Goal: Task Accomplishment & Management: Use online tool/utility

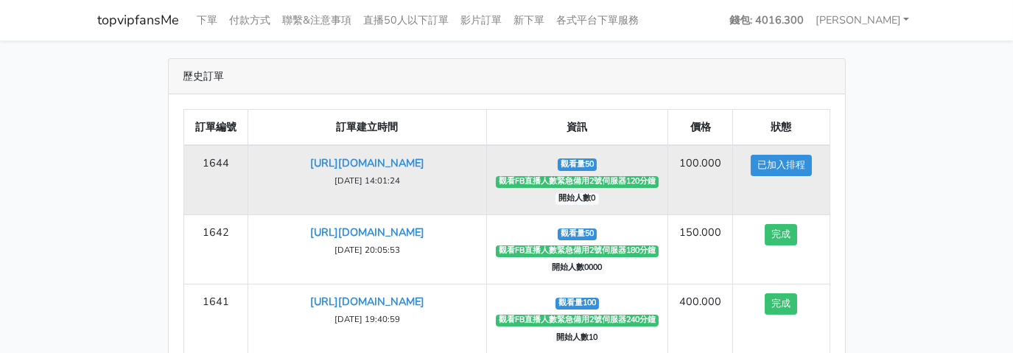
drag, startPoint x: 327, startPoint y: 196, endPoint x: 457, endPoint y: 196, distance: 130.3
click at [457, 196] on td "[URL][DOMAIN_NAME] [DATE] 14:01:24" at bounding box center [367, 180] width 238 height 70
drag, startPoint x: 681, startPoint y: 161, endPoint x: 720, endPoint y: 161, distance: 39.0
click at [720, 161] on td "100.000" at bounding box center [700, 180] width 65 height 70
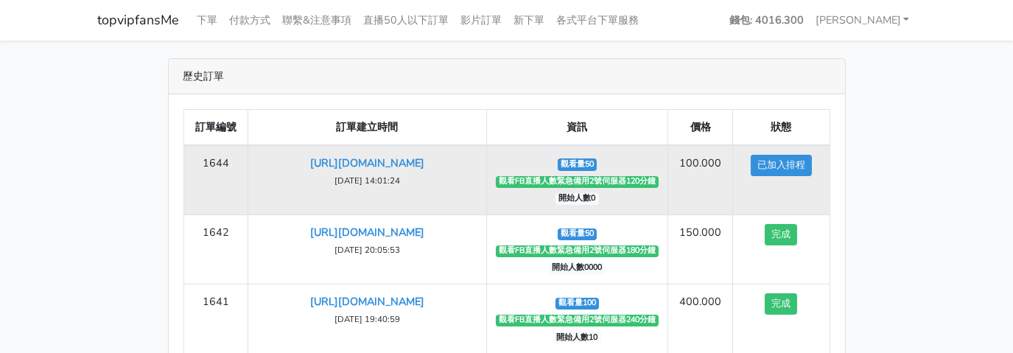
click at [716, 161] on td "100.000" at bounding box center [700, 180] width 65 height 70
click at [724, 162] on td "100.000" at bounding box center [700, 180] width 65 height 70
drag, startPoint x: 705, startPoint y: 162, endPoint x: 675, endPoint y: 162, distance: 30.9
click at [675, 162] on td "100.000" at bounding box center [700, 180] width 65 height 70
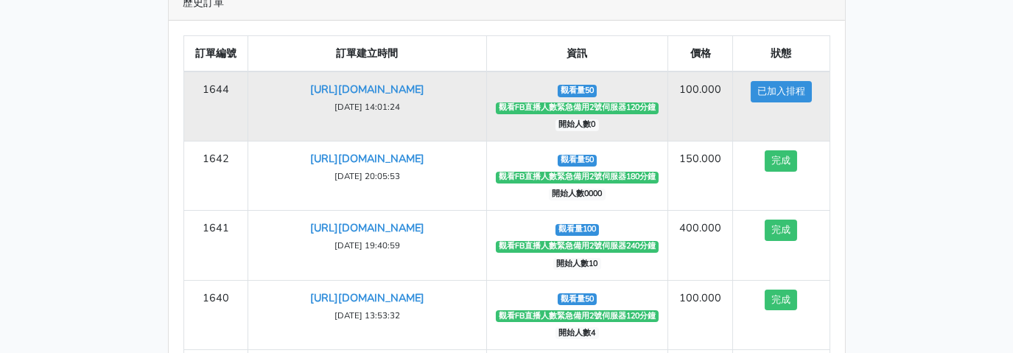
scroll to position [147, 0]
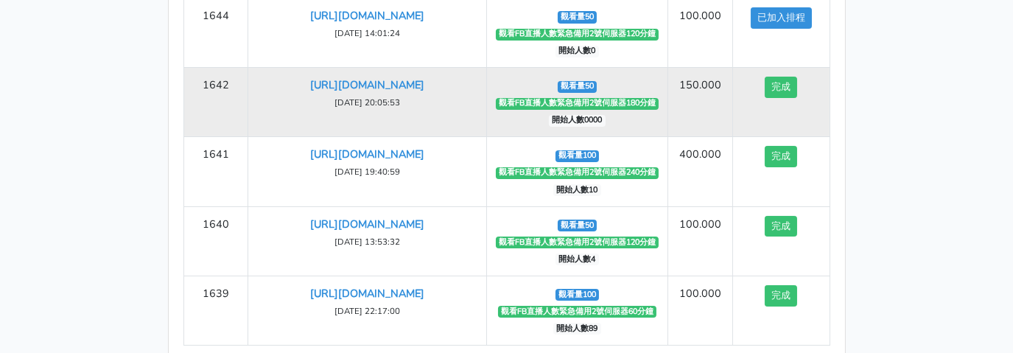
drag, startPoint x: 460, startPoint y: 193, endPoint x: 257, endPoint y: 71, distance: 236.5
click at [257, 71] on tbody "1644 [URL][DOMAIN_NAME] [DATE] 14:01:24 觀看量50 觀看FB直播人數緊急備用2號伺服器120分鐘 開始人數0 100.…" at bounding box center [506, 171] width 646 height 347
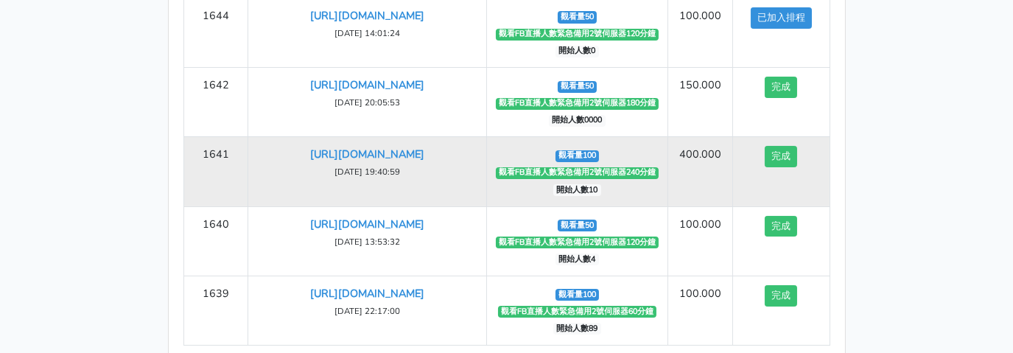
click at [692, 165] on td "400.000" at bounding box center [700, 171] width 65 height 69
drag, startPoint x: 705, startPoint y: 161, endPoint x: 703, endPoint y: 143, distance: 18.5
click at [705, 158] on td "400.000" at bounding box center [700, 171] width 65 height 69
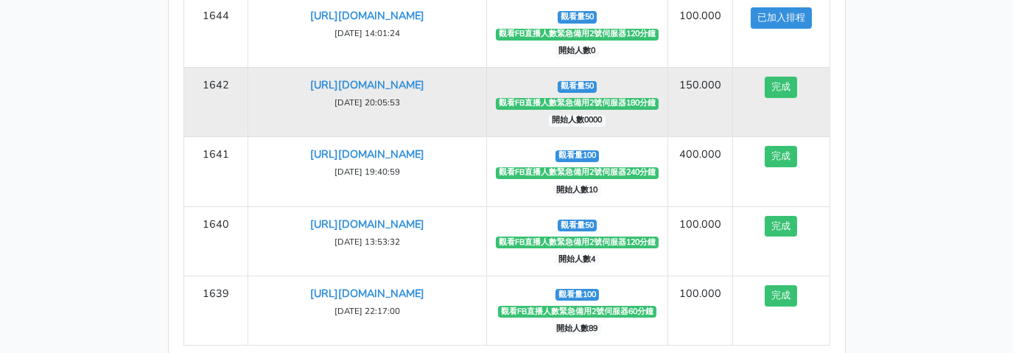
click at [684, 87] on td "150.000" at bounding box center [700, 102] width 65 height 69
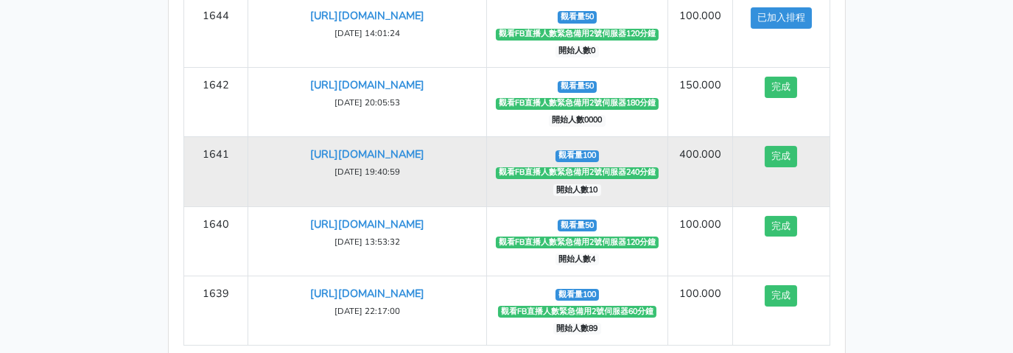
drag, startPoint x: 668, startPoint y: 80, endPoint x: 706, endPoint y: 147, distance: 77.2
click at [706, 147] on tbody "1644 [URL][DOMAIN_NAME] [DATE] 14:01:24 觀看量50 觀看FB直播人數緊急備用2號伺服器120分鐘 開始人數0 100.…" at bounding box center [506, 171] width 646 height 347
click at [710, 145] on td "400.000" at bounding box center [700, 171] width 65 height 69
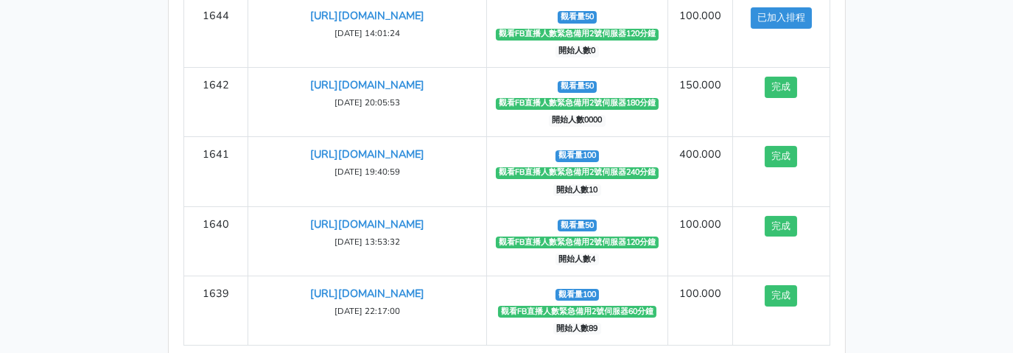
click at [56, 94] on main "歷史訂單 訂單編號 訂單建立時間 資訊 價格 狀態 1644 [URL][DOMAIN_NAME] ‹" at bounding box center [506, 160] width 1013 height 535
